Goal: Task Accomplishment & Management: Complete application form

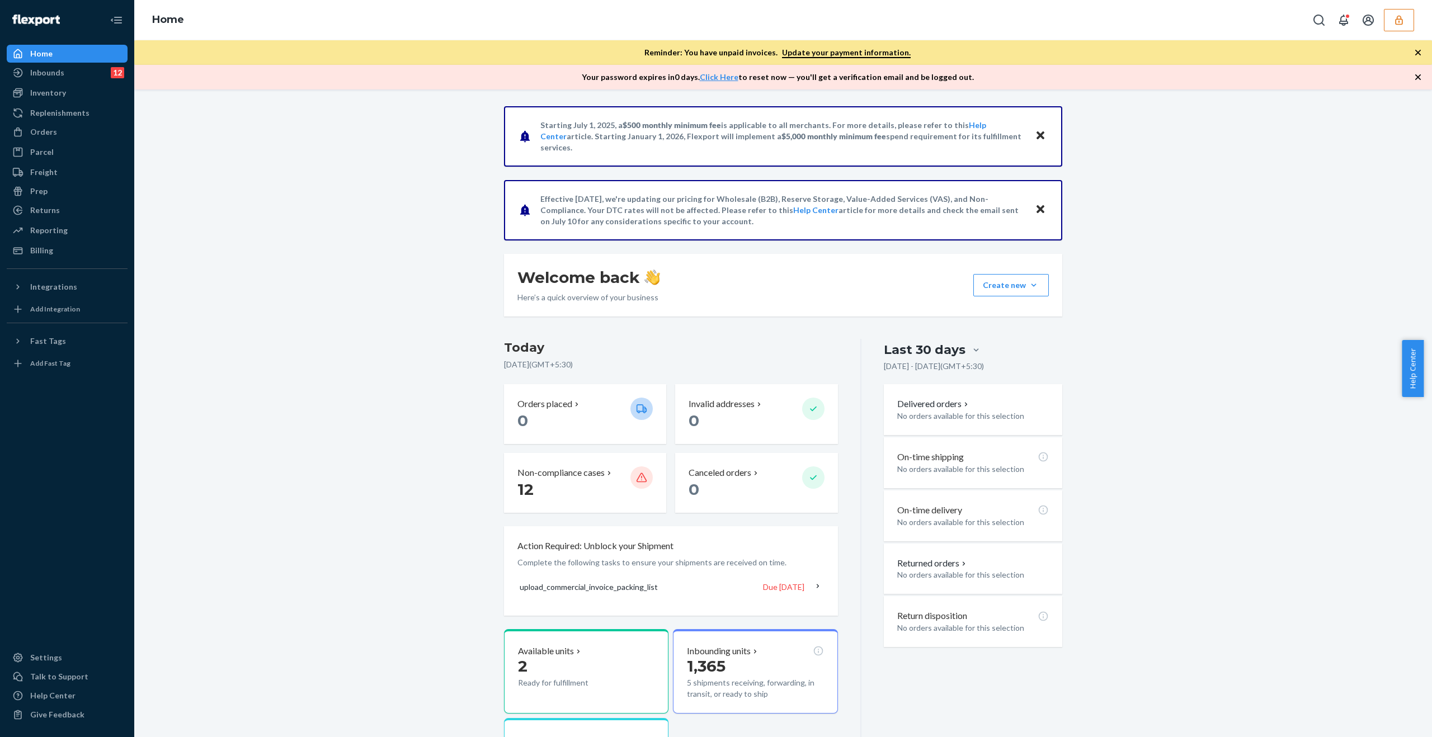
click at [1398, 26] on button "button" at bounding box center [1399, 20] width 30 height 22
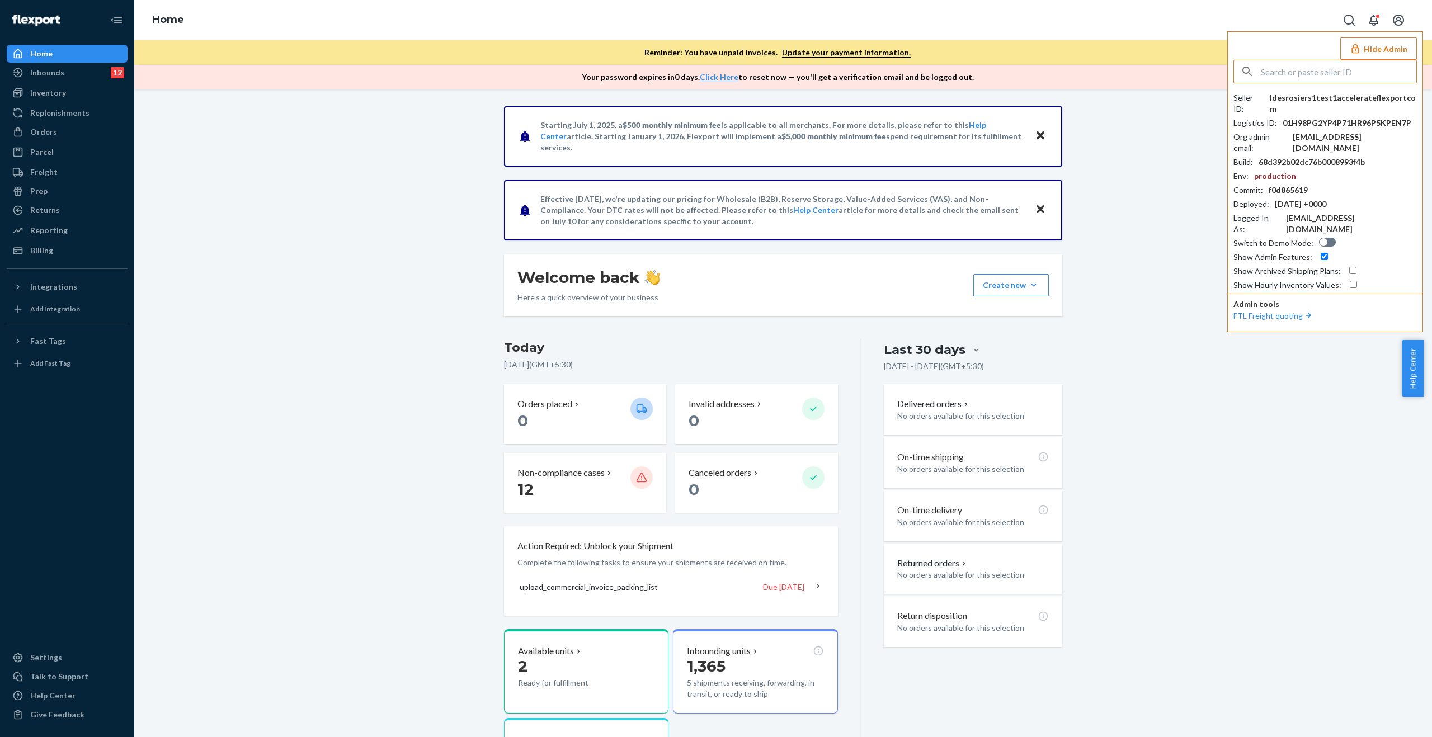
click at [1398, 53] on button "Hide Admin" at bounding box center [1378, 48] width 77 height 22
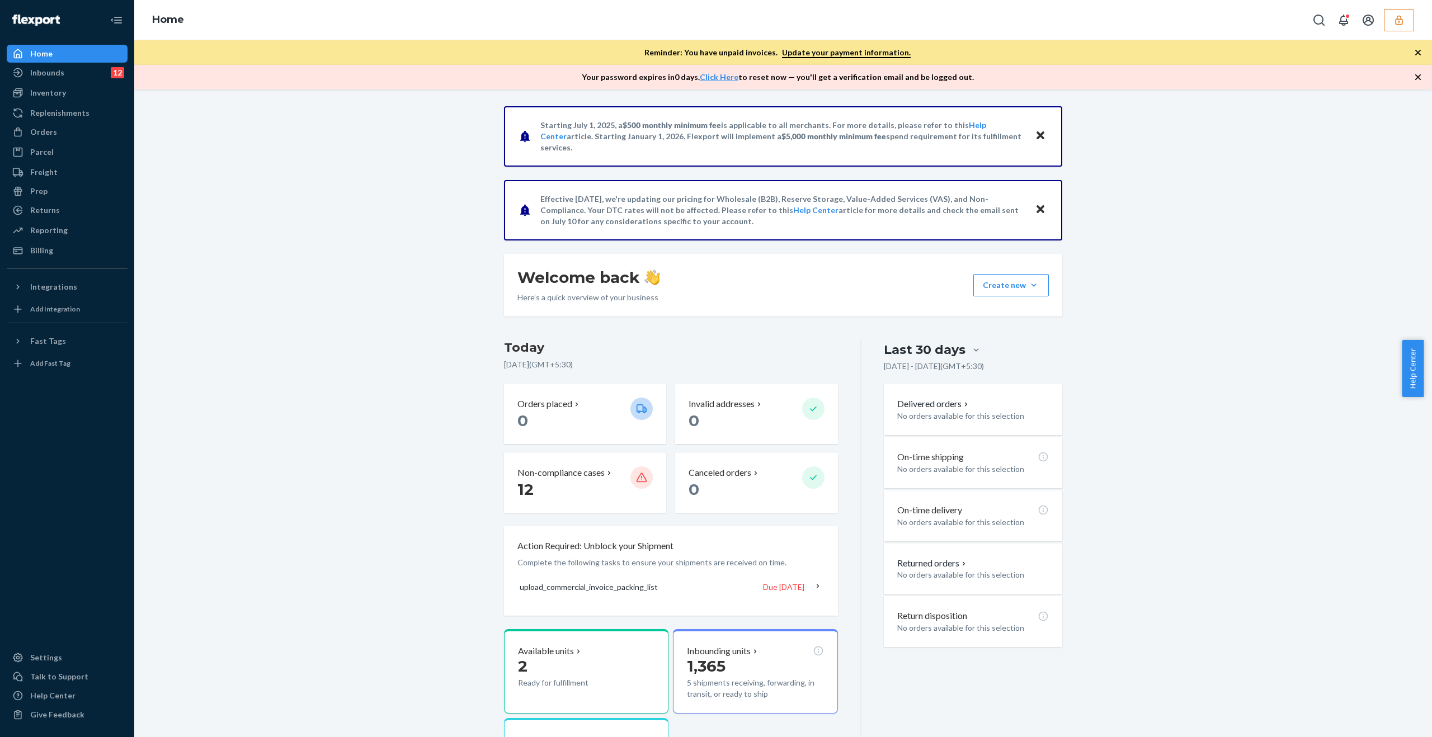
click at [1411, 20] on button "button" at bounding box center [1399, 20] width 30 height 22
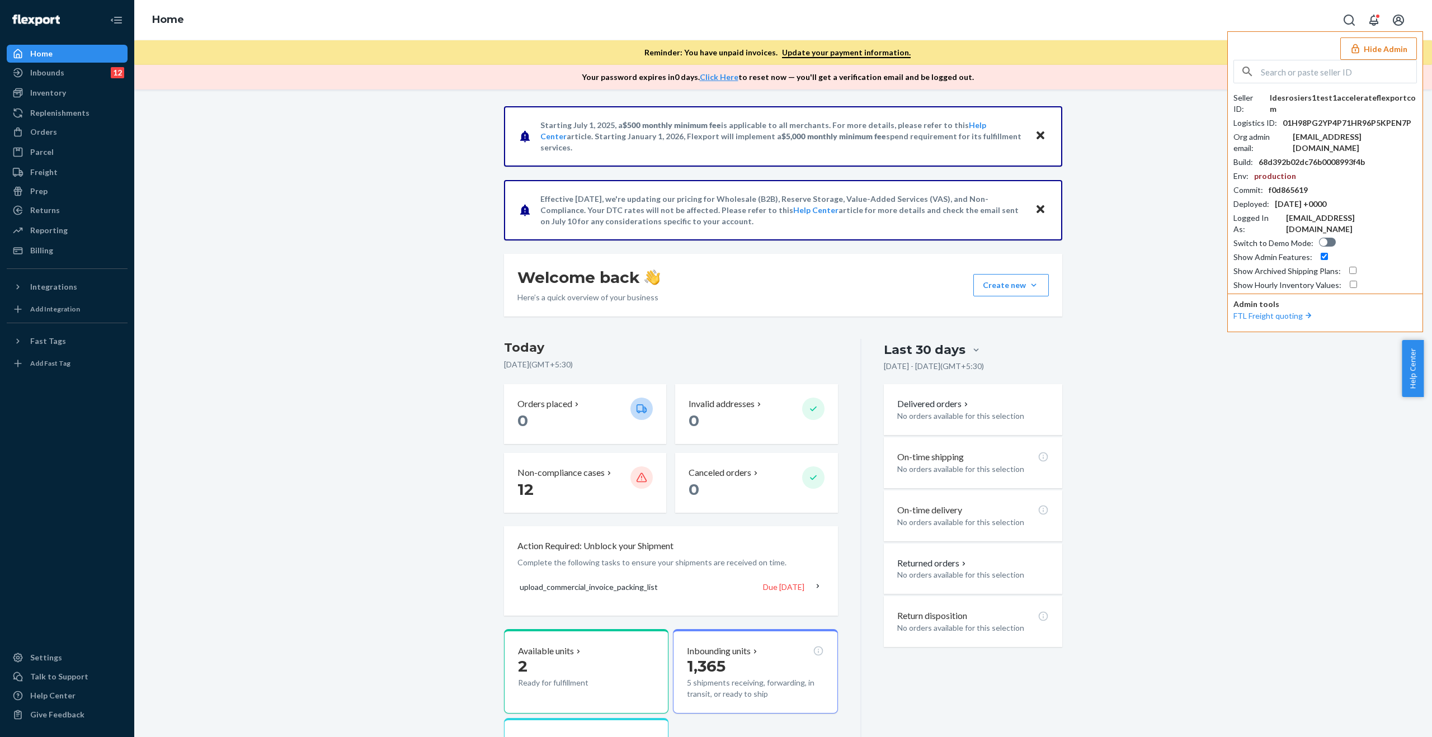
click at [1398, 44] on button "Hide Admin" at bounding box center [1378, 48] width 77 height 22
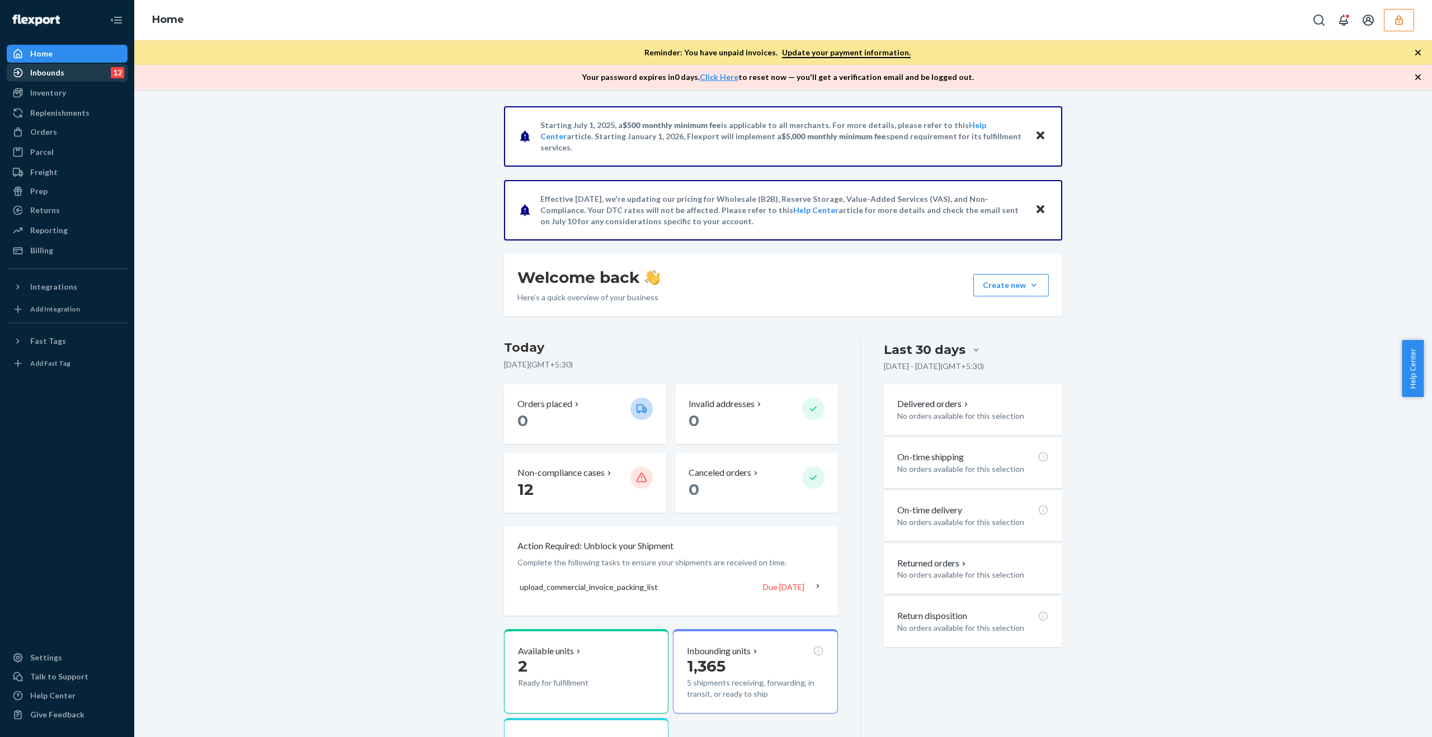
click at [100, 77] on div "Inbounds 12" at bounding box center [67, 73] width 119 height 16
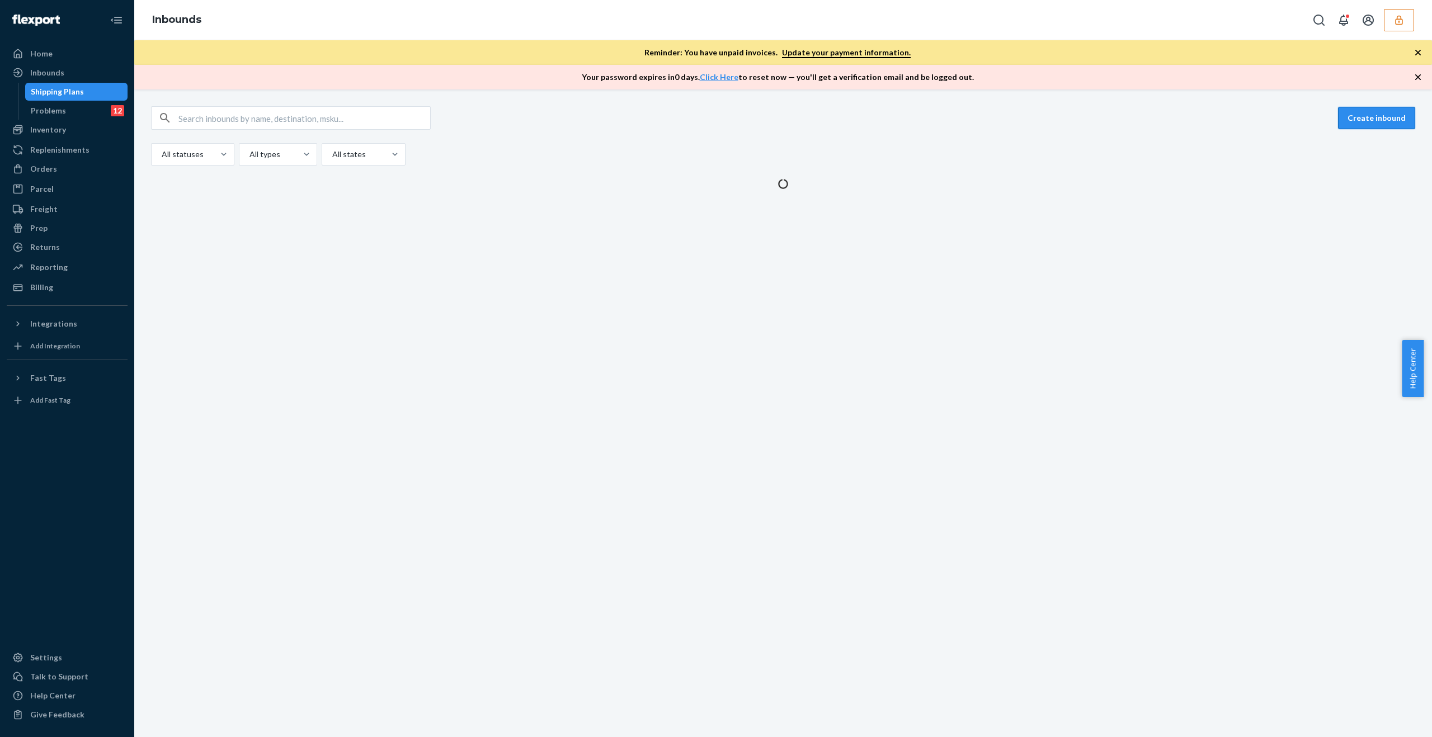
click at [1341, 120] on button "Create inbound" at bounding box center [1376, 118] width 77 height 22
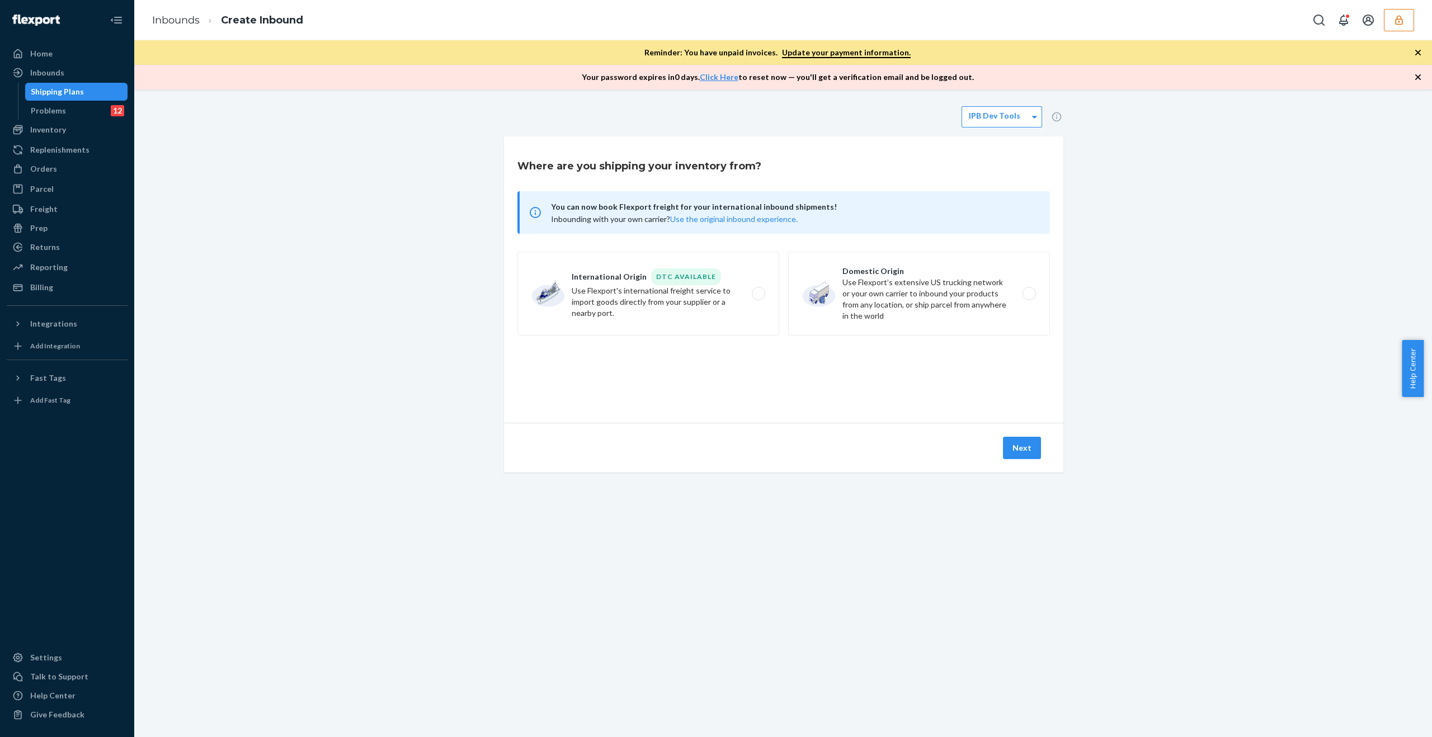
drag, startPoint x: 749, startPoint y: 326, endPoint x: 945, endPoint y: 419, distance: 217.4
click at [750, 326] on label "International Origin DTC Available Use Flexport's international freight service…" at bounding box center [648, 294] width 262 height 84
click at [758, 298] on input "International Origin DTC Available Use Flexport's international freight service…" at bounding box center [761, 293] width 7 height 7
radio input "true"
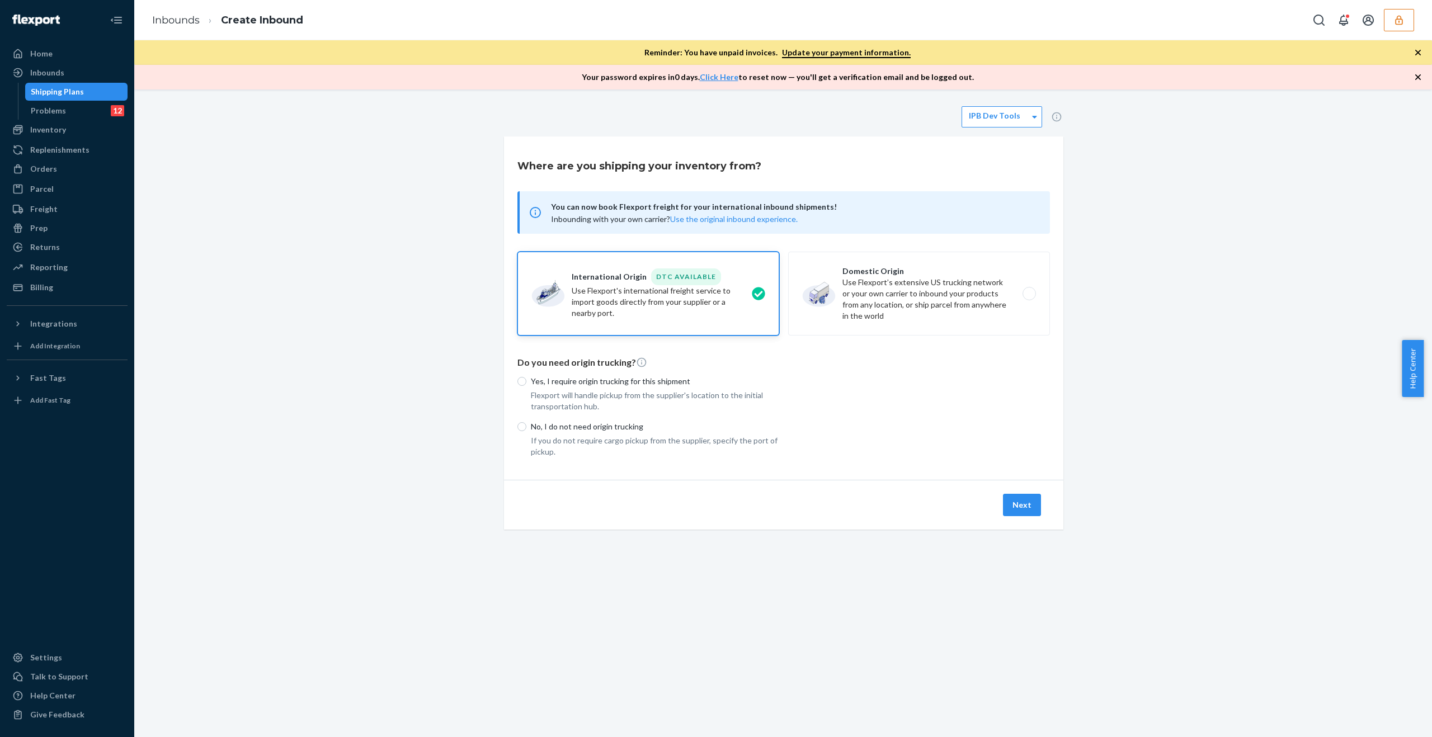
click at [613, 424] on p "No, I do not need origin trucking" at bounding box center [655, 426] width 248 height 11
click at [526, 424] on input "No, I do not need origin trucking" at bounding box center [521, 426] width 9 height 9
radio input "true"
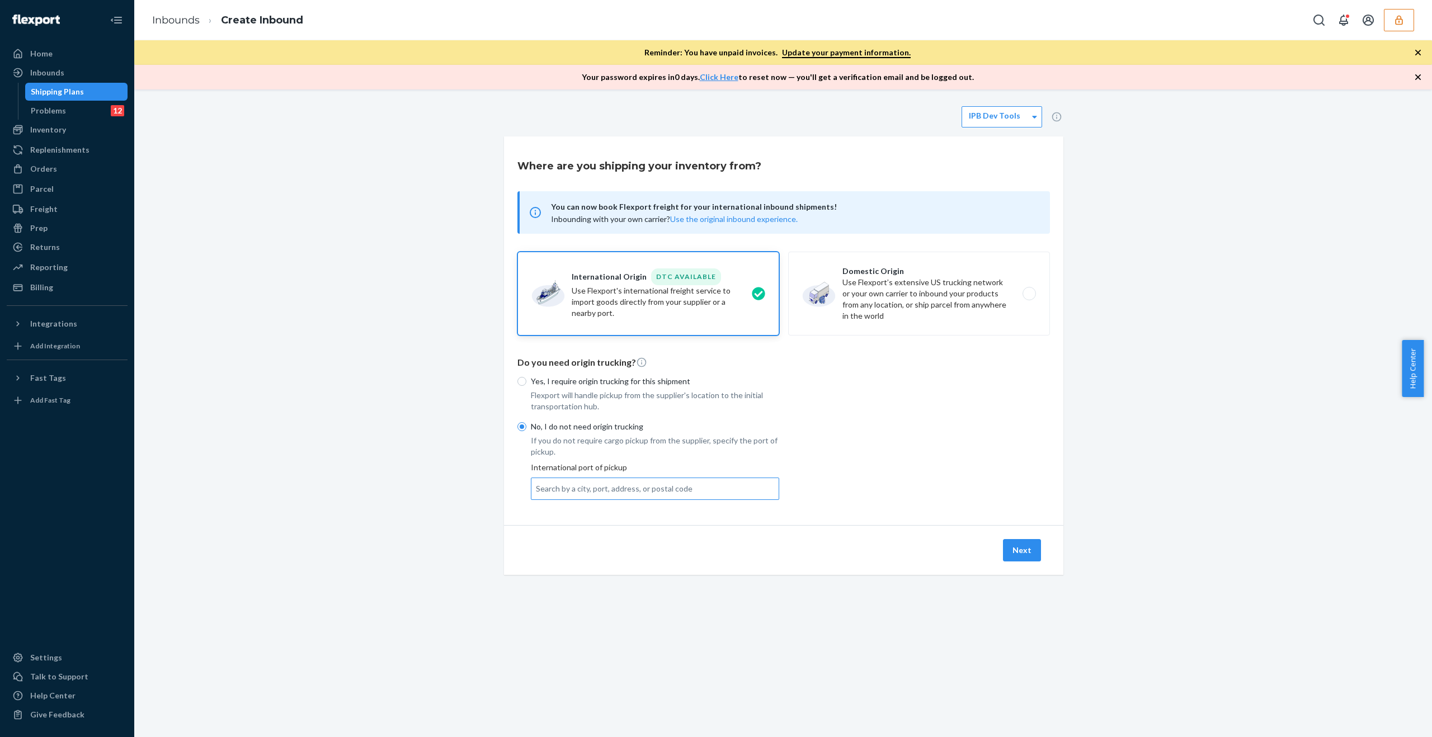
click at [625, 482] on div "Search by a city, port, address, or postal code" at bounding box center [654, 489] width 247 height 20
click at [537, 483] on input "Search by a city, port, address, or postal code" at bounding box center [536, 488] width 1 height 11
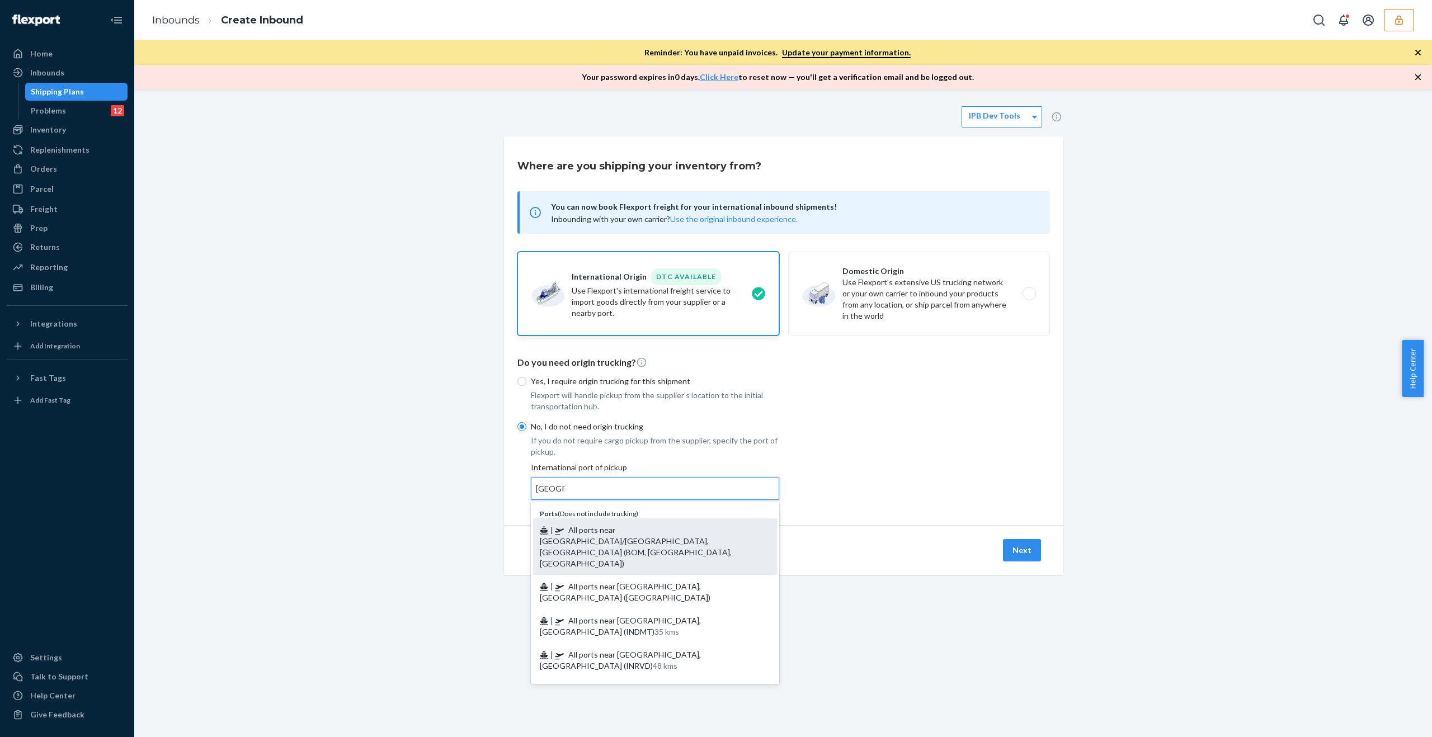
click at [675, 526] on span "| All ports near [GEOGRAPHIC_DATA]/[GEOGRAPHIC_DATA], [GEOGRAPHIC_DATA] (BOM, […" at bounding box center [636, 546] width 192 height 43
click at [564, 495] on input "[GEOGRAPHIC_DATA]" at bounding box center [550, 488] width 29 height 11
type input "All ports near [GEOGRAPHIC_DATA]/[GEOGRAPHIC_DATA], [GEOGRAPHIC_DATA] (BOM, [GE…"
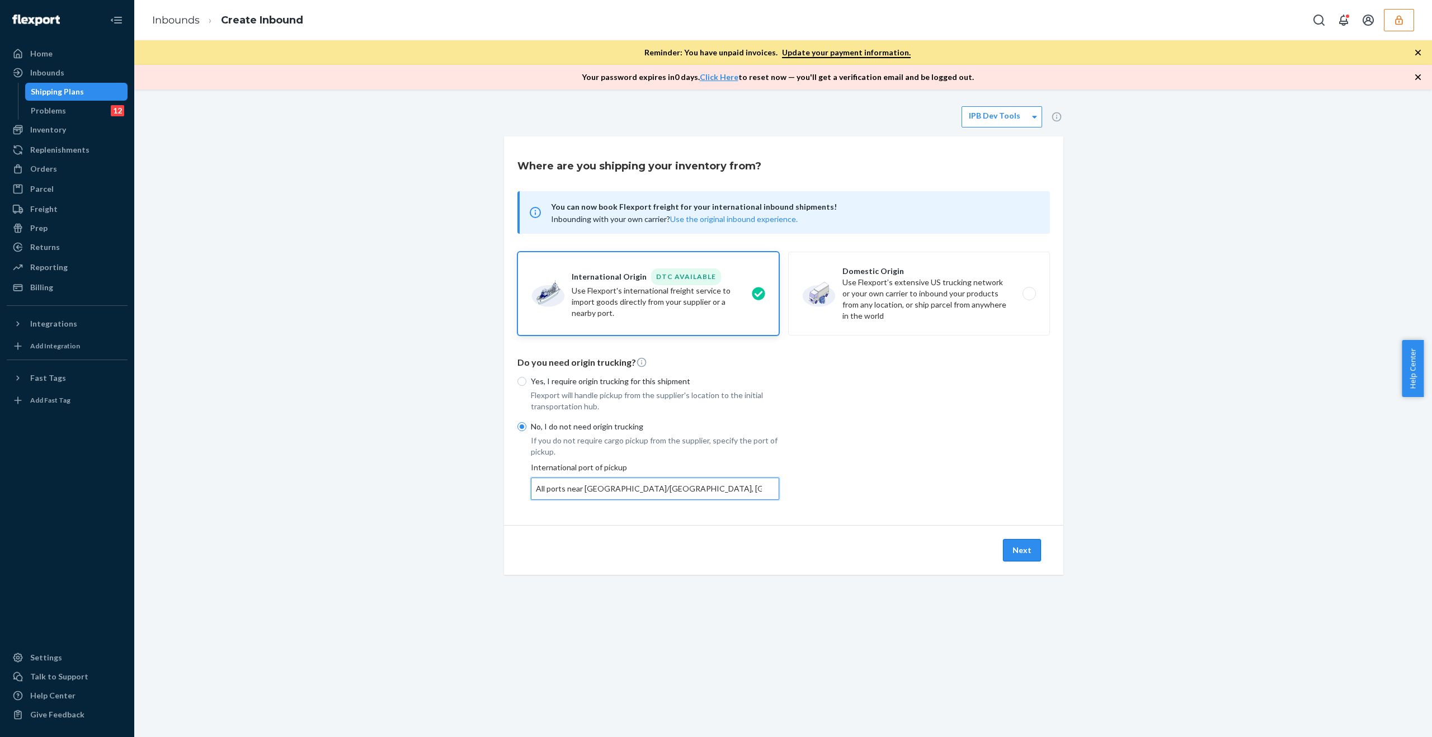
click at [1025, 544] on button "Next" at bounding box center [1022, 550] width 38 height 22
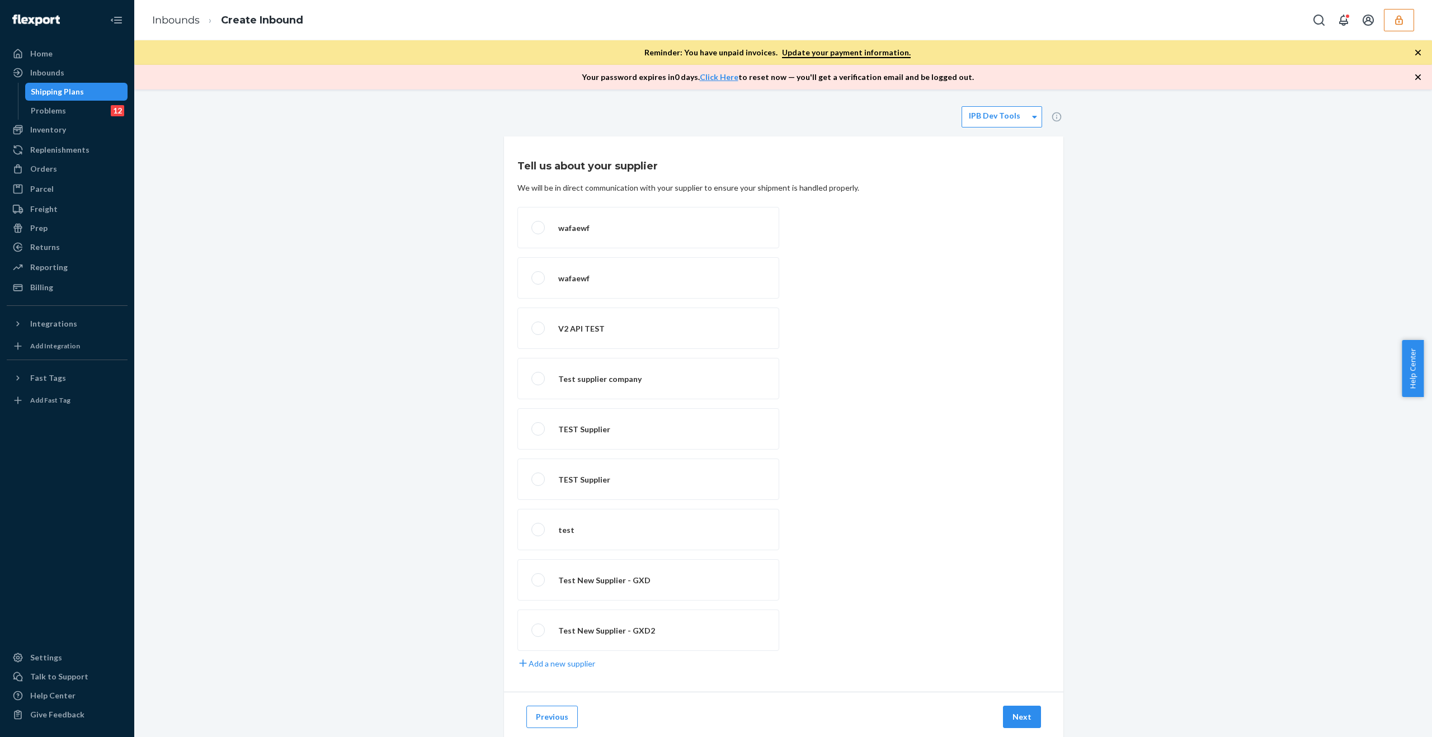
scroll to position [31, 0]
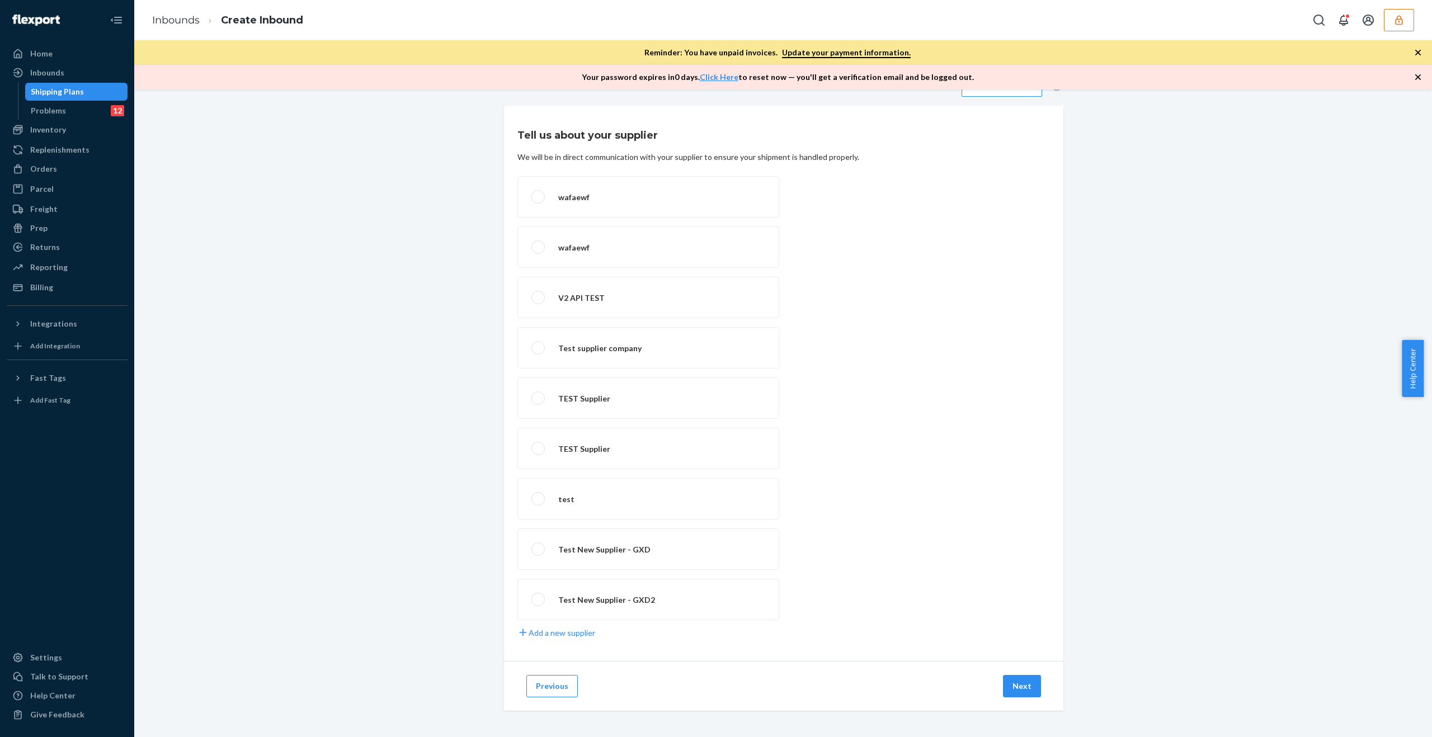
drag, startPoint x: 656, startPoint y: 280, endPoint x: 715, endPoint y: 356, distance: 96.9
click at [656, 280] on label "V2 API TEST" at bounding box center [648, 297] width 262 height 41
click at [539, 294] on input "V2 API TEST" at bounding box center [534, 297] width 7 height 7
radio input "true"
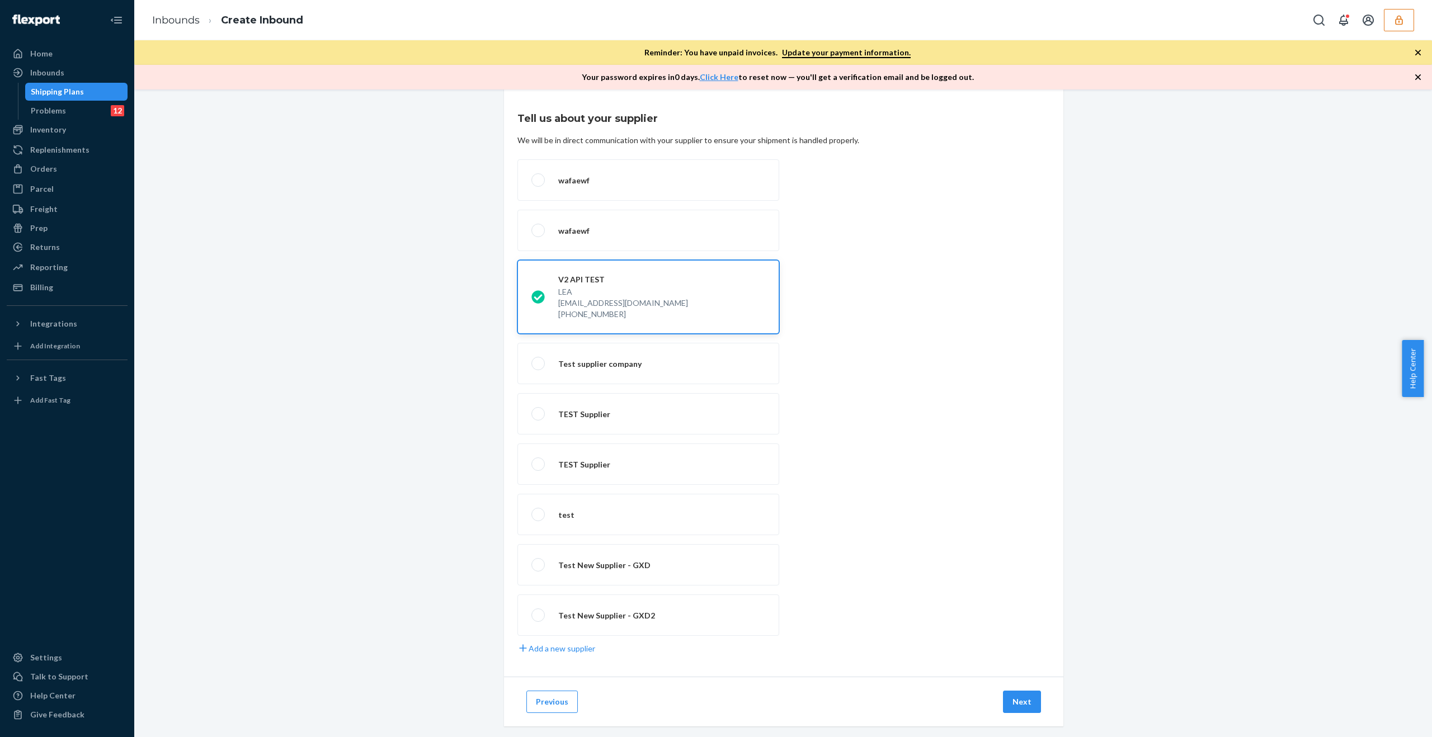
scroll to position [63, 0]
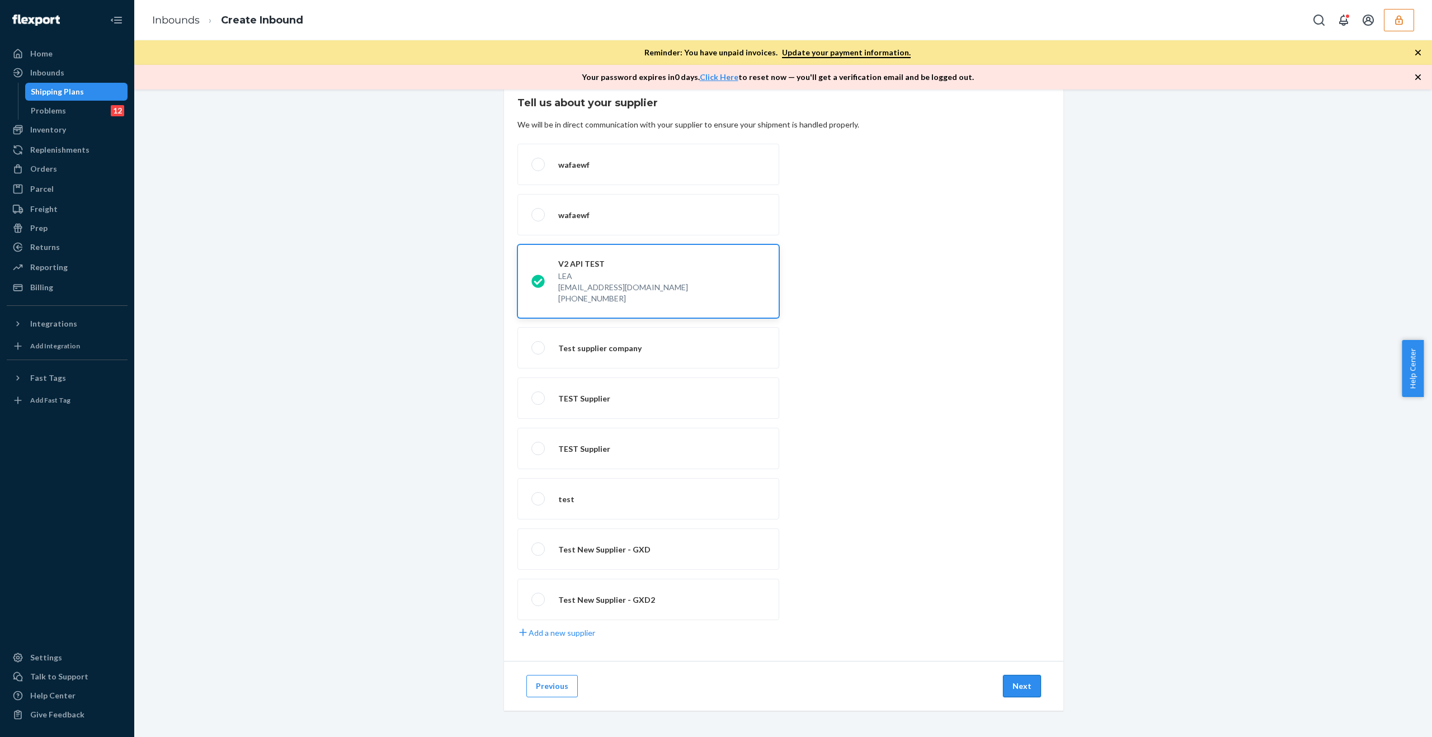
click at [1010, 689] on button "Next" at bounding box center [1022, 686] width 38 height 22
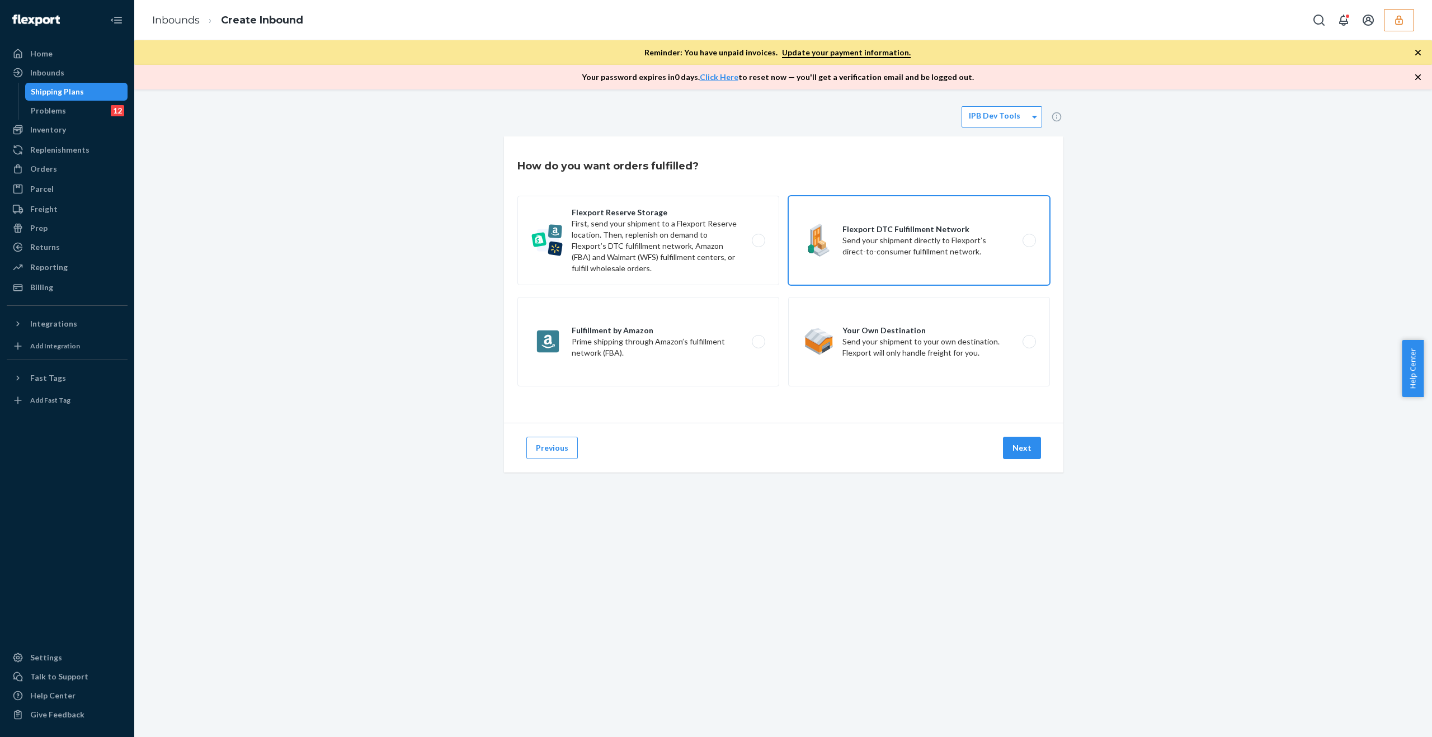
click at [899, 224] on label "Flexport DTC Fulfillment Network Send your shipment directly to Flexport’s dire…" at bounding box center [919, 241] width 262 height 90
click at [1029, 237] on input "Flexport DTC Fulfillment Network Send your shipment directly to Flexport’s dire…" at bounding box center [1032, 240] width 7 height 7
radio input "true"
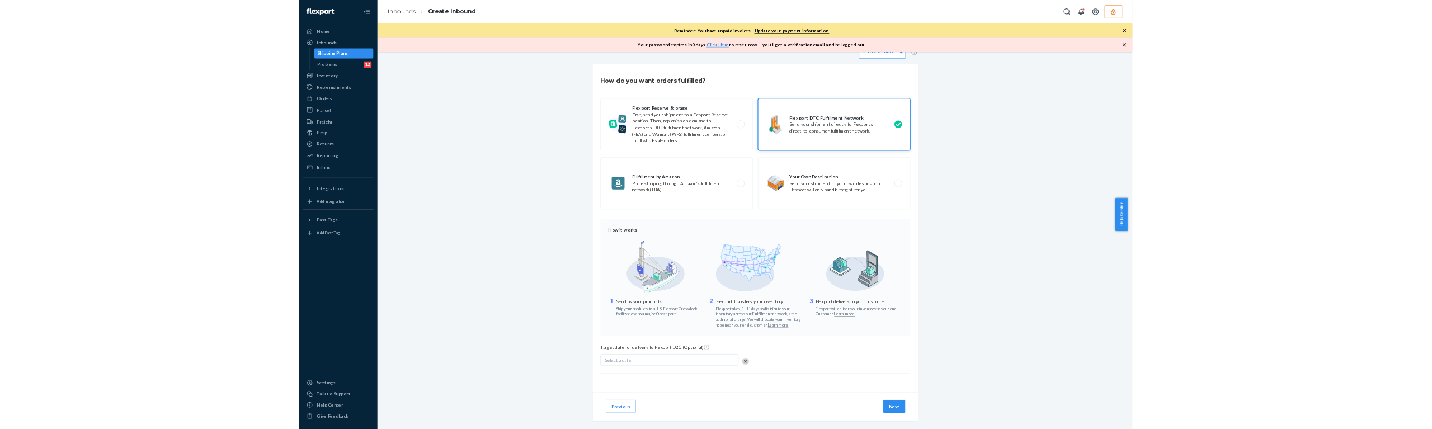
scroll to position [39, 0]
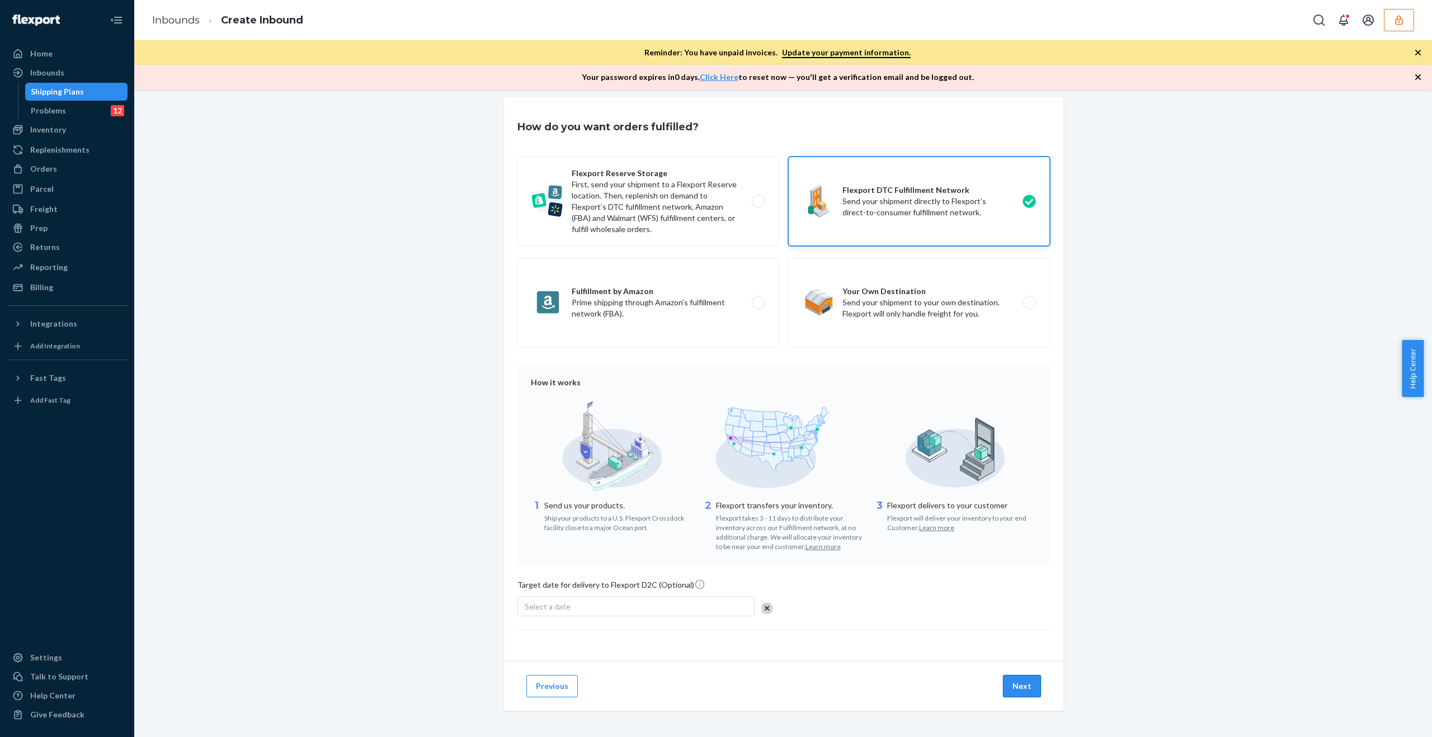
click at [1018, 677] on button "Next" at bounding box center [1022, 686] width 38 height 22
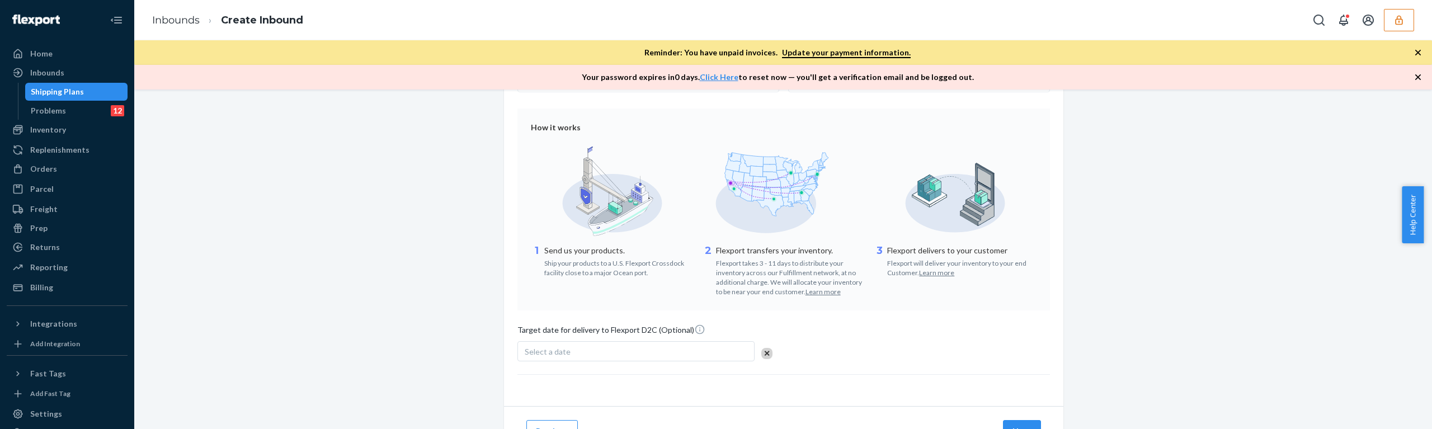
scroll to position [347, 0]
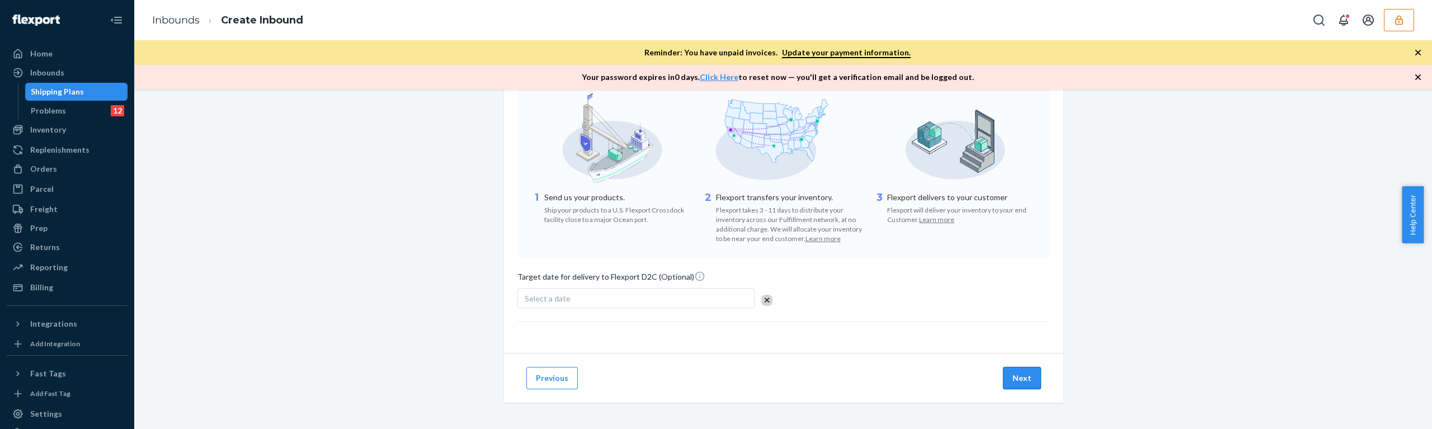
click at [1016, 375] on button "Next" at bounding box center [1022, 378] width 38 height 22
